Goal: Navigation & Orientation: Find specific page/section

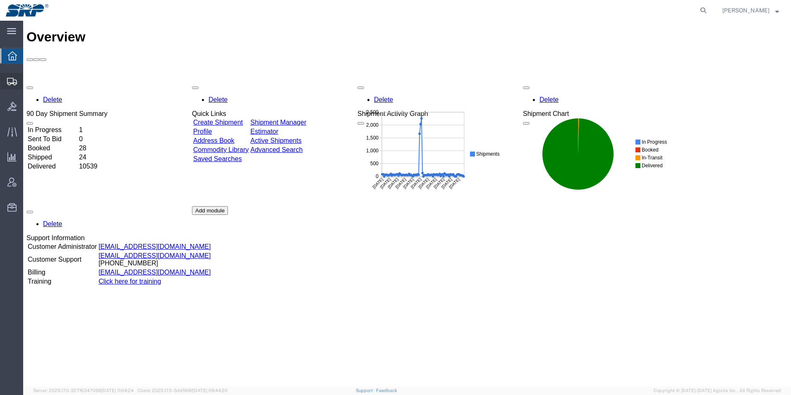
click at [9, 81] on icon at bounding box center [12, 81] width 10 height 7
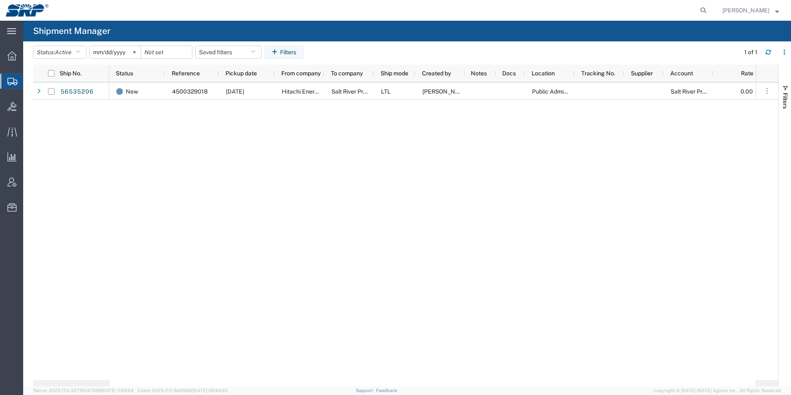
click at [337, 228] on div "New 4500329018 [DATE] Hitachi Energy Salt River Project LTL [PERSON_NAME] Publi…" at bounding box center [432, 230] width 646 height 297
click at [14, 57] on icon at bounding box center [11, 55] width 9 height 9
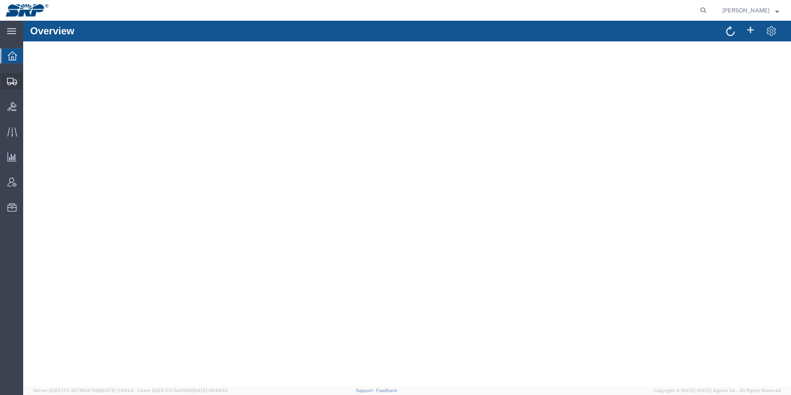
click at [11, 79] on icon at bounding box center [12, 81] width 10 height 7
